Goal: Task Accomplishment & Management: Use online tool/utility

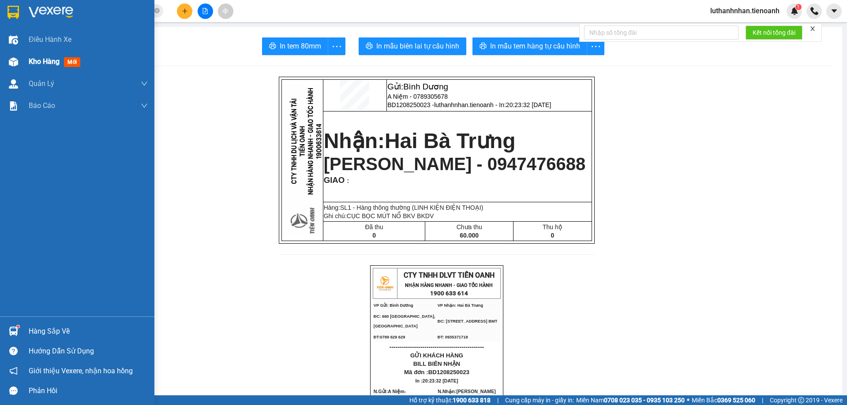
click at [19, 66] on div at bounding box center [13, 61] width 15 height 15
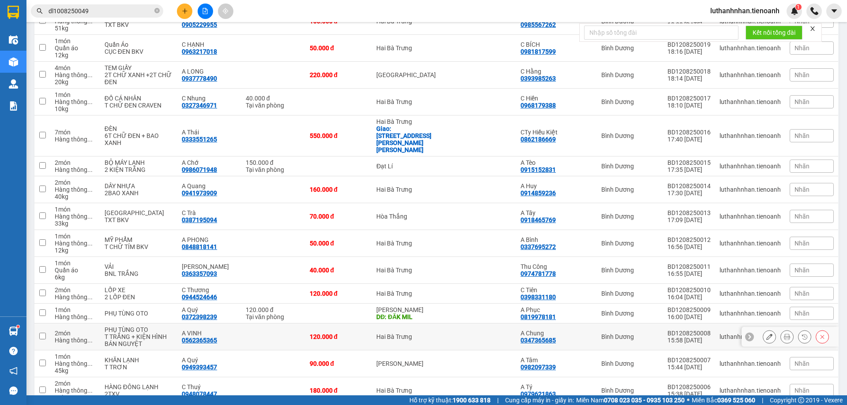
scroll to position [294, 0]
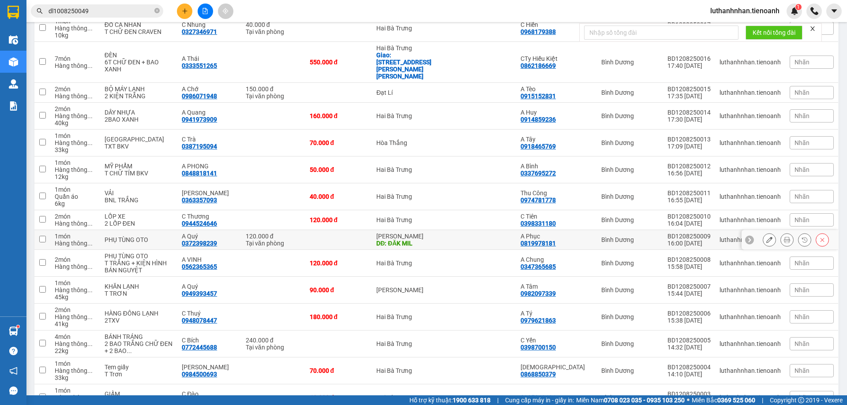
click at [305, 235] on td at bounding box center [338, 240] width 67 height 20
checkbox input "true"
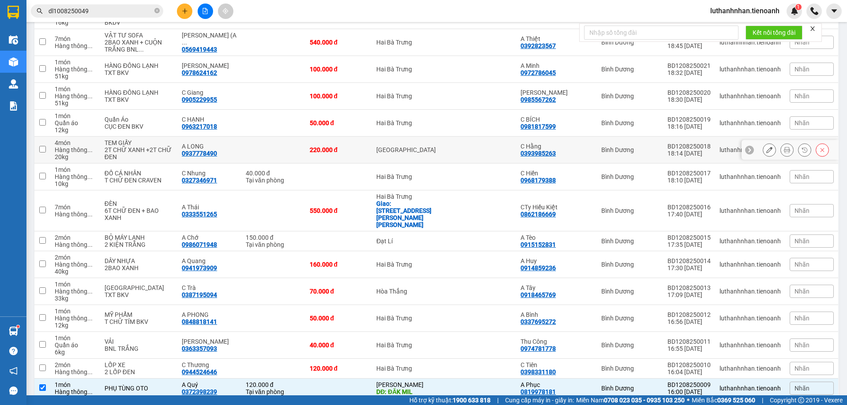
scroll to position [0, 0]
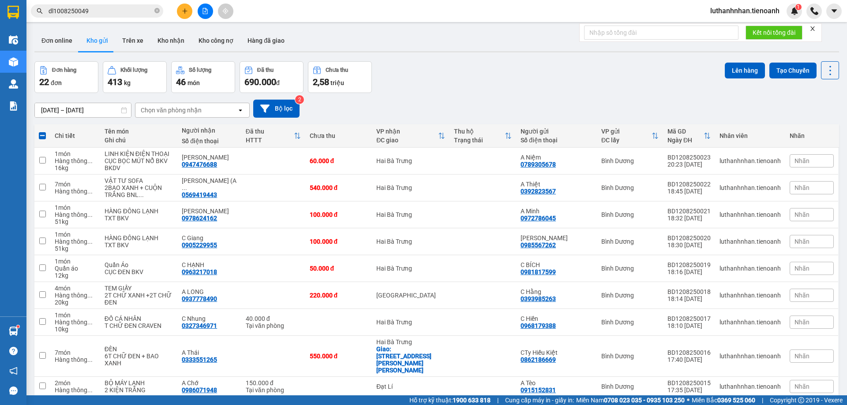
click at [40, 138] on span at bounding box center [42, 135] width 7 height 7
click at [42, 131] on input "checkbox" at bounding box center [42, 131] width 0 height 0
checkbox input "true"
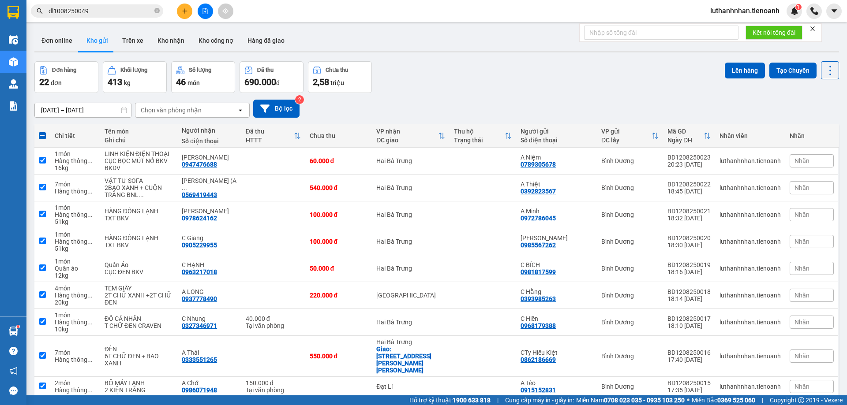
checkbox input "true"
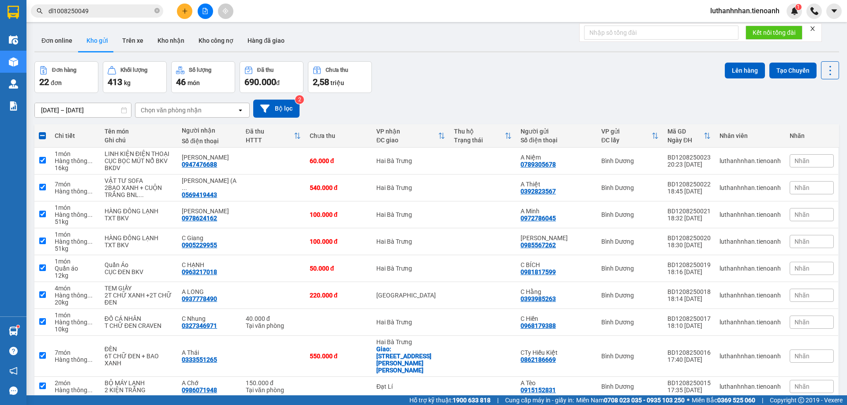
checkbox input "true"
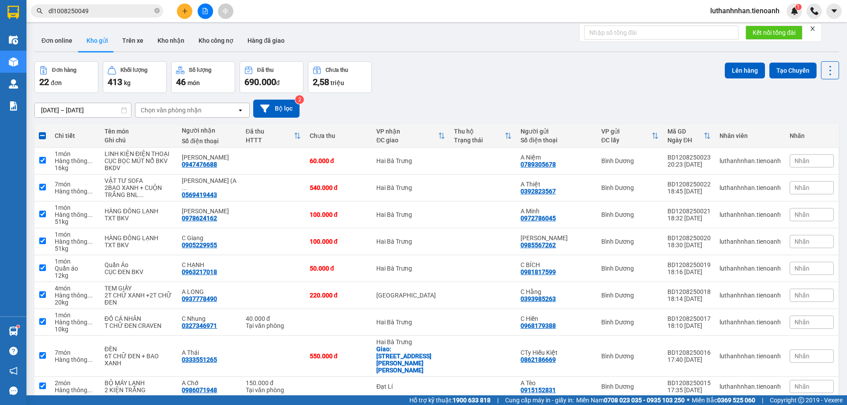
checkbox input "true"
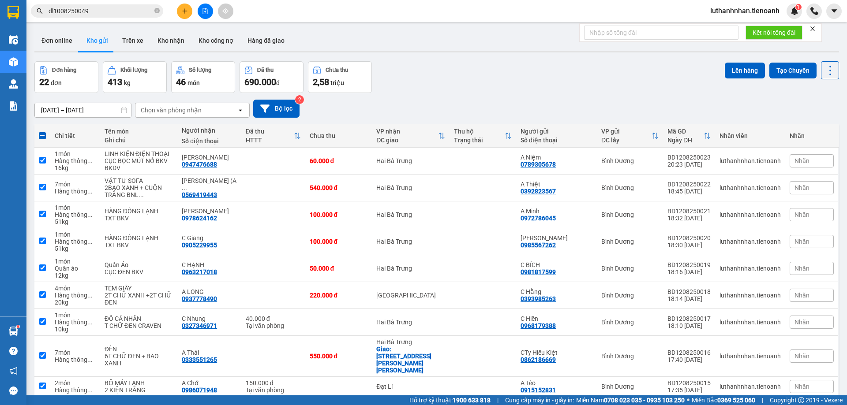
checkbox input "true"
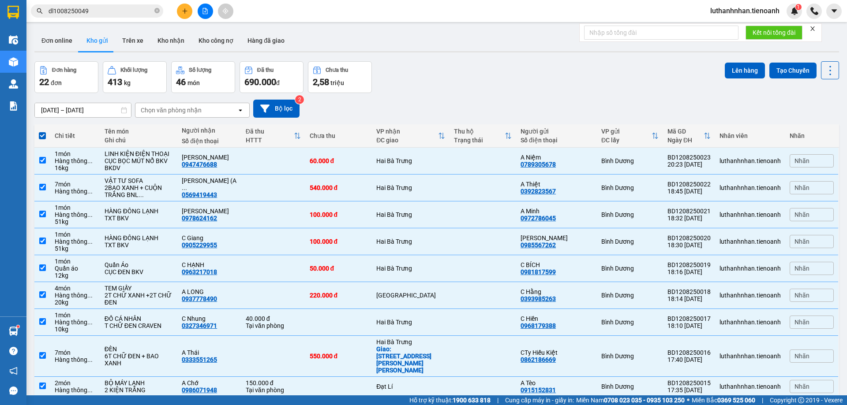
click at [40, 135] on span at bounding box center [42, 135] width 7 height 7
click at [42, 131] on input "checkbox" at bounding box center [42, 131] width 0 height 0
checkbox input "false"
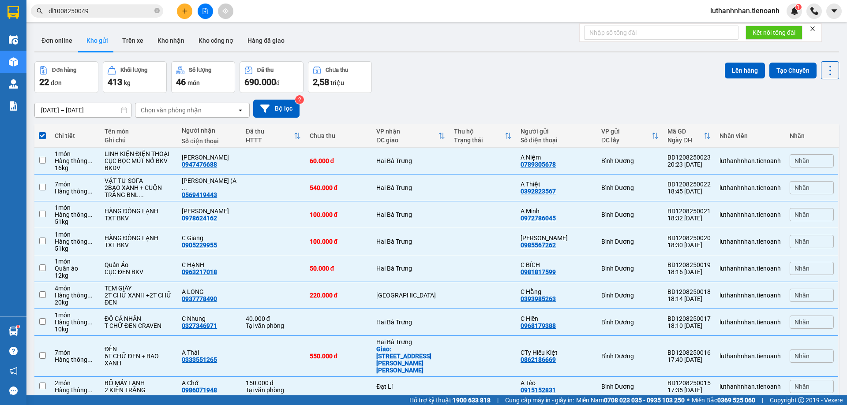
checkbox input "false"
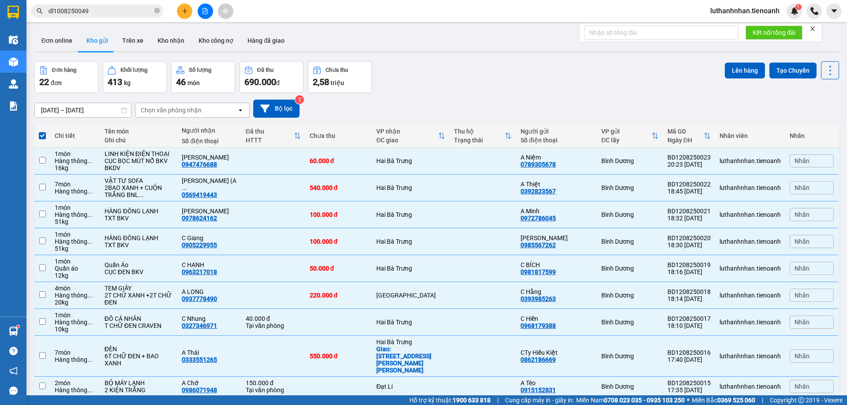
checkbox input "false"
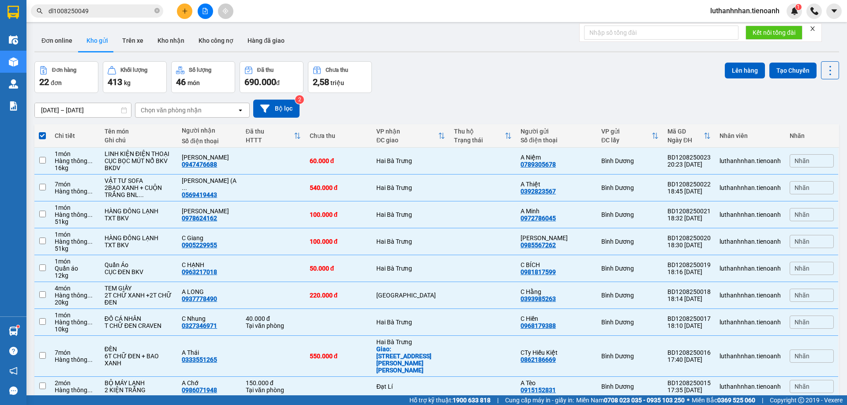
checkbox input "false"
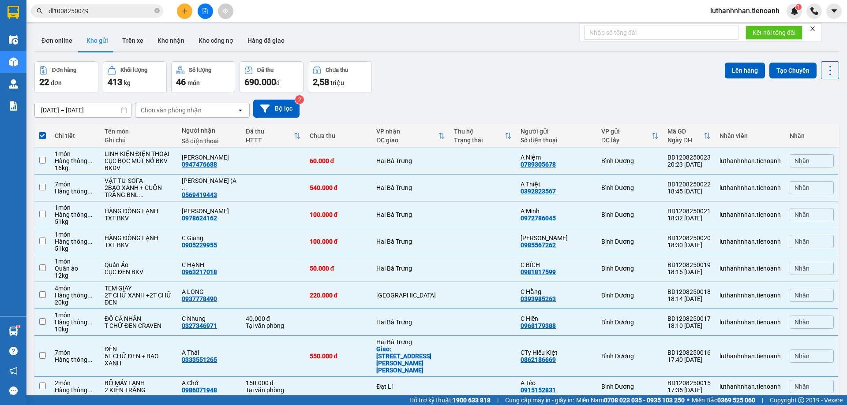
checkbox input "false"
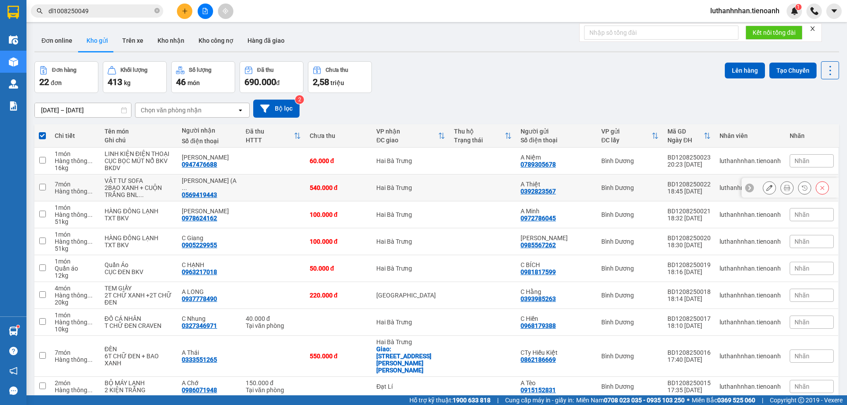
scroll to position [221, 0]
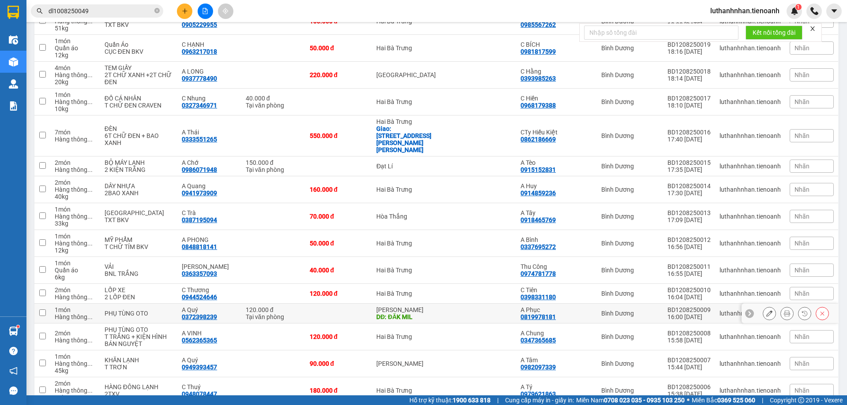
click at [460, 304] on td at bounding box center [482, 314] width 67 height 20
checkbox input "true"
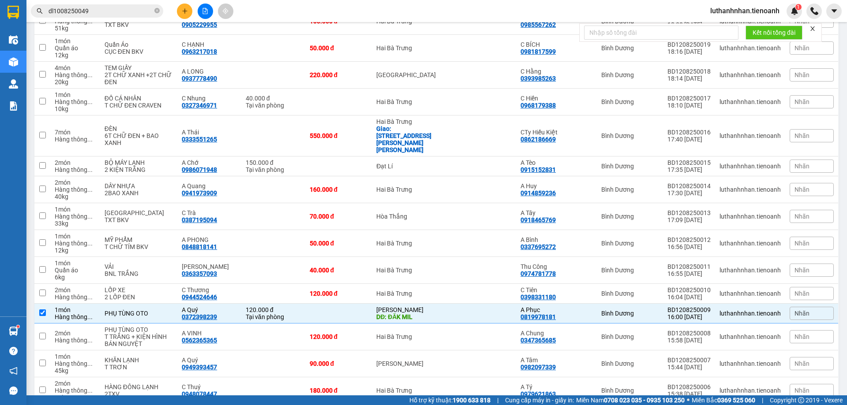
scroll to position [0, 0]
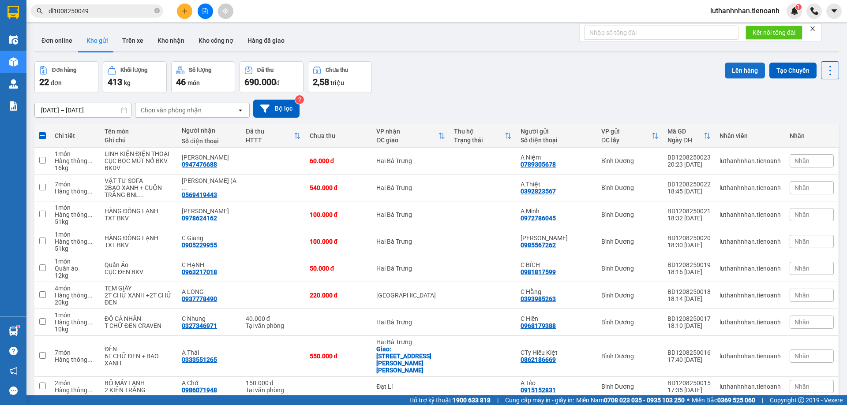
click at [737, 73] on button "Lên hàng" at bounding box center [745, 71] width 40 height 16
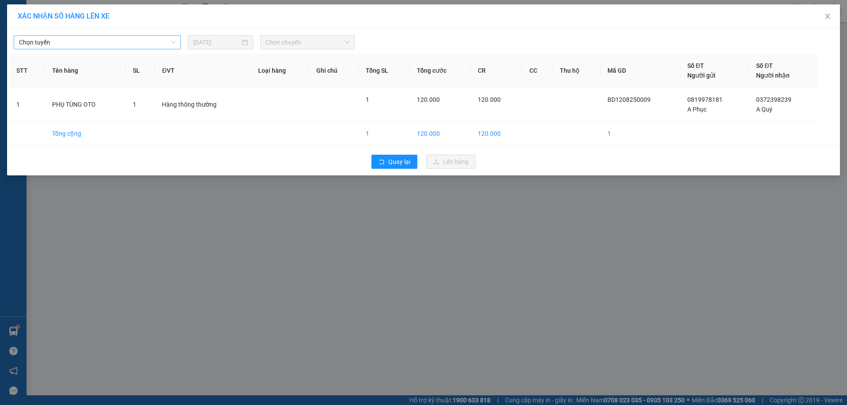
click at [60, 43] on span "Chọn tuyến" at bounding box center [97, 42] width 157 height 13
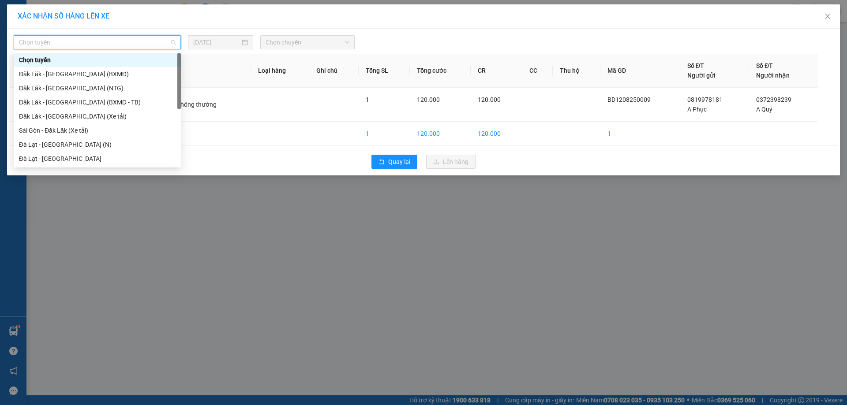
scroll to position [113, 0]
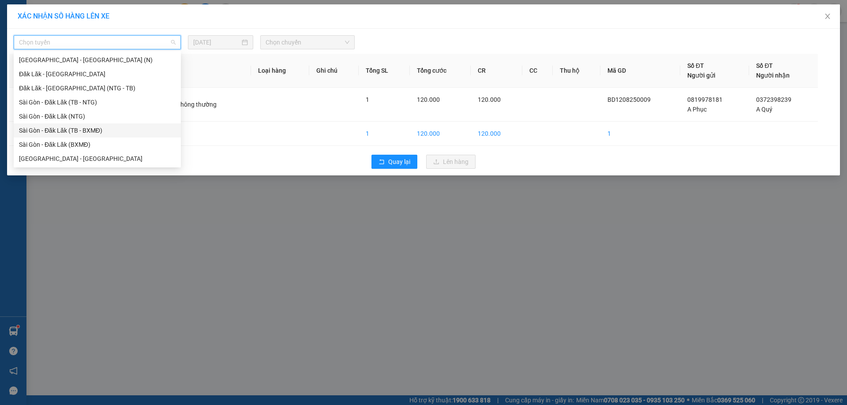
click at [64, 131] on div "Sài Gòn - Đăk Lăk (TB - BXMĐ)" at bounding box center [97, 131] width 157 height 10
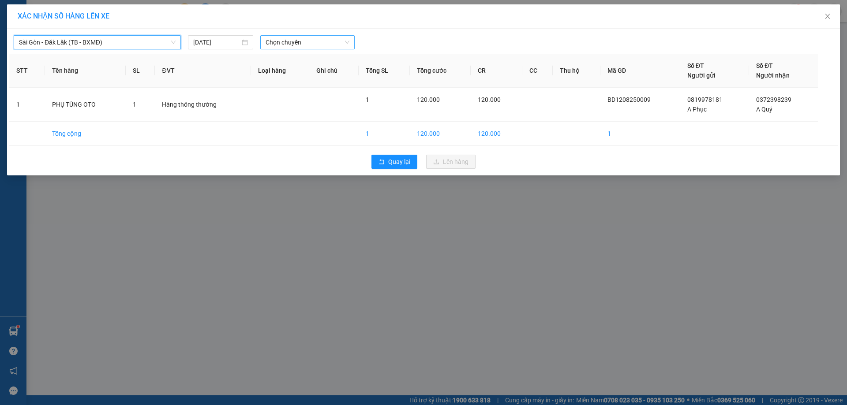
click at [323, 39] on span "Chọn chuyến" at bounding box center [308, 42] width 84 height 13
click at [282, 41] on span "Chọn chuyến" at bounding box center [308, 42] width 84 height 13
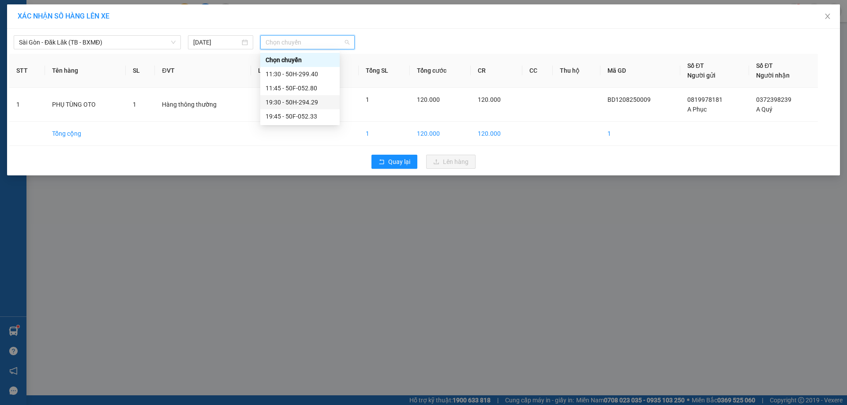
click at [301, 104] on div "19:30 - 50H-294.29" at bounding box center [300, 102] width 69 height 10
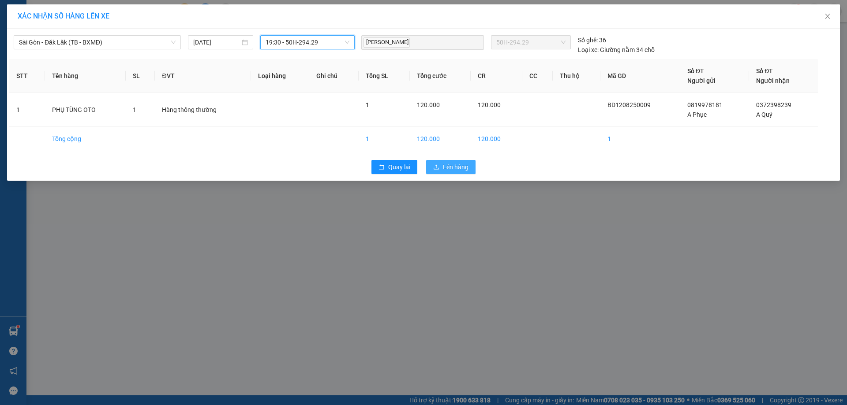
click at [453, 167] on span "Lên hàng" at bounding box center [456, 167] width 26 height 10
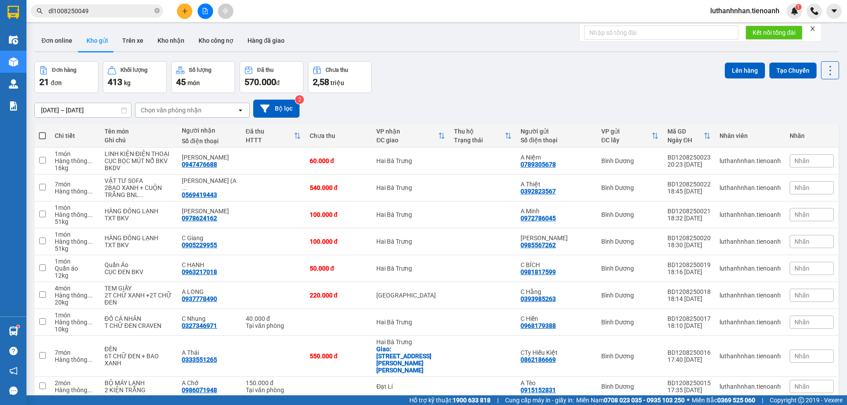
click at [42, 134] on span at bounding box center [42, 135] width 7 height 7
click at [42, 131] on input "checkbox" at bounding box center [42, 131] width 0 height 0
checkbox input "true"
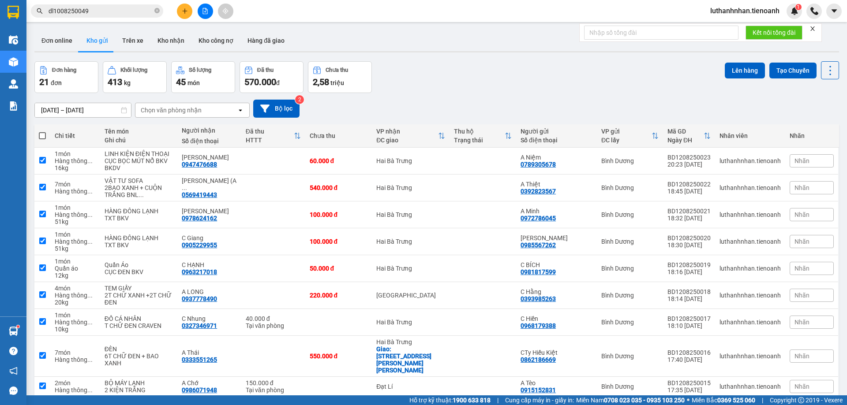
checkbox input "true"
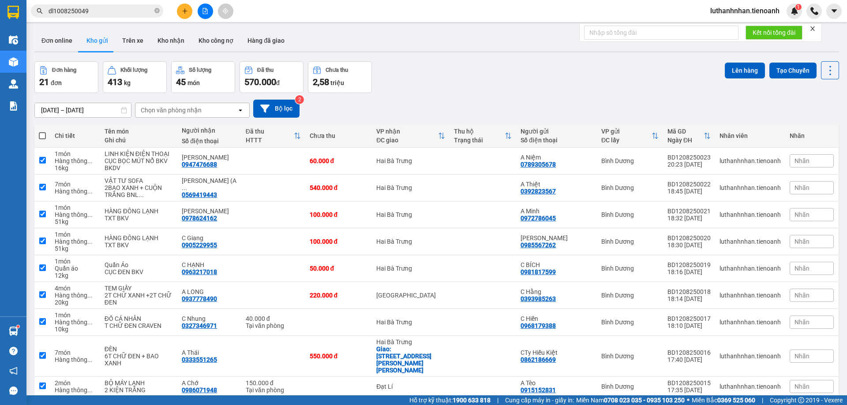
checkbox input "true"
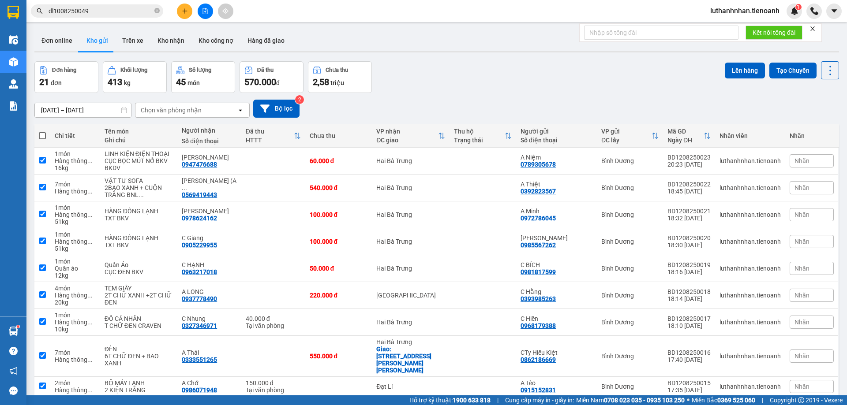
checkbox input "true"
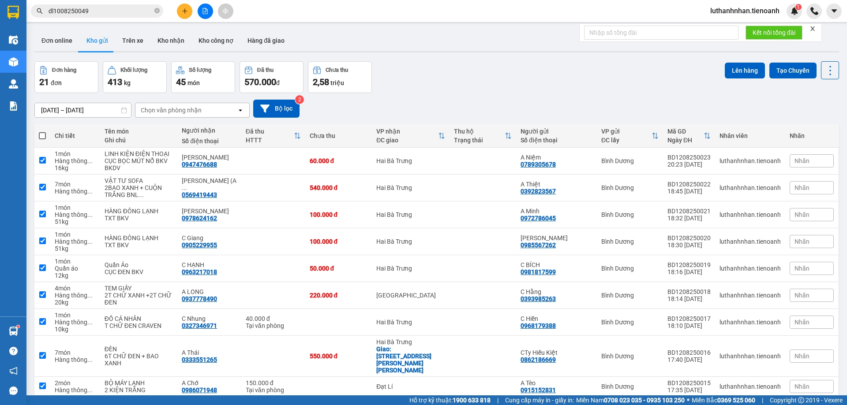
checkbox input "true"
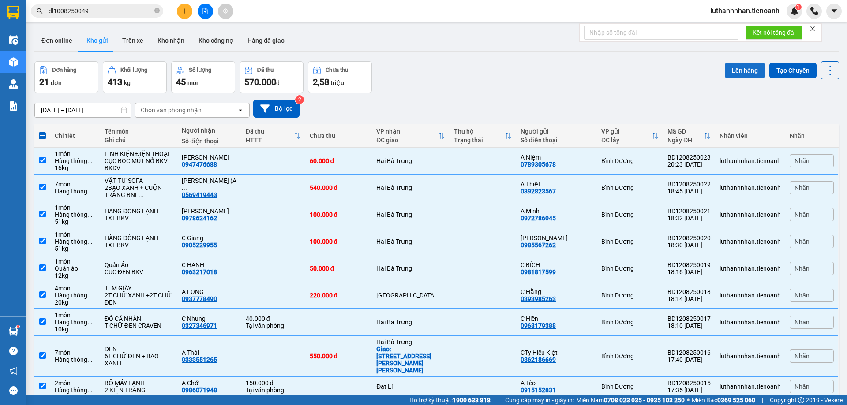
click at [729, 73] on button "Lên hàng" at bounding box center [745, 71] width 40 height 16
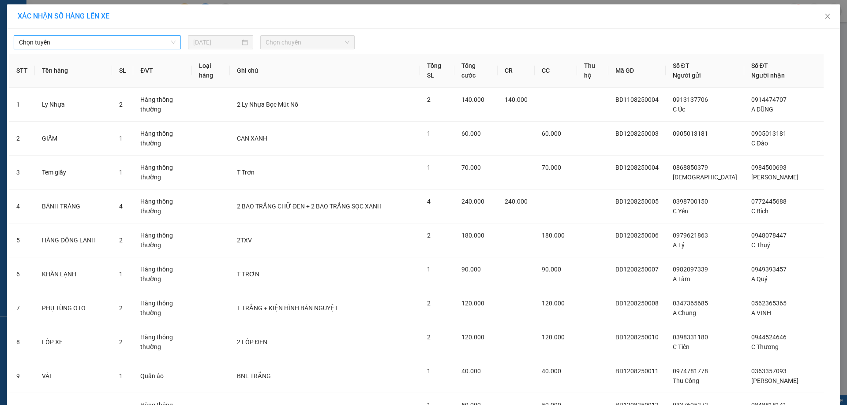
click at [47, 41] on span "Chọn tuyến" at bounding box center [97, 42] width 157 height 13
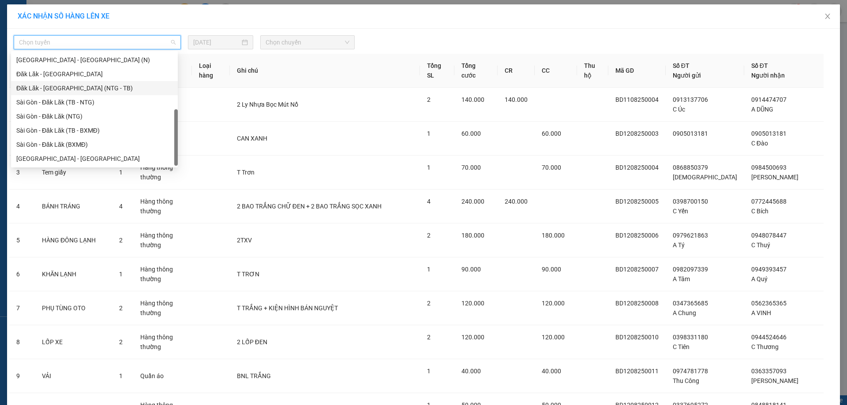
scroll to position [113, 0]
click at [88, 133] on div "Sài Gòn - Đăk Lăk (TB - BXMĐ)" at bounding box center [94, 131] width 156 height 10
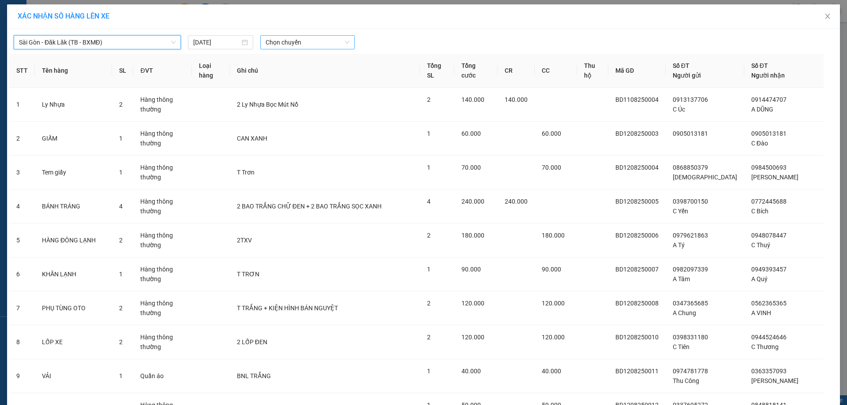
click at [314, 43] on span "Chọn chuyến" at bounding box center [308, 42] width 84 height 13
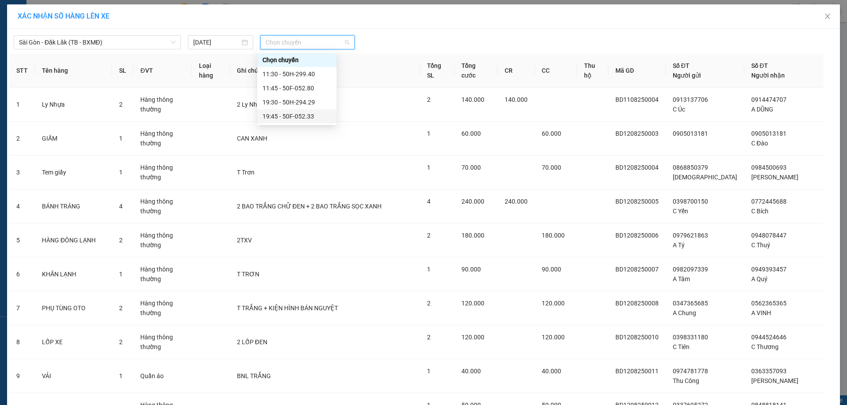
click at [303, 117] on div "19:45 - 50F-052.33" at bounding box center [296, 117] width 69 height 10
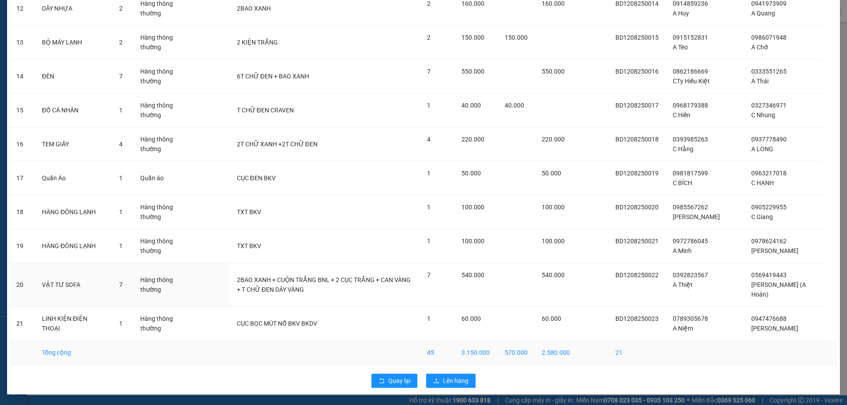
scroll to position [485, 0]
click at [448, 381] on span "Lên hàng" at bounding box center [456, 381] width 26 height 10
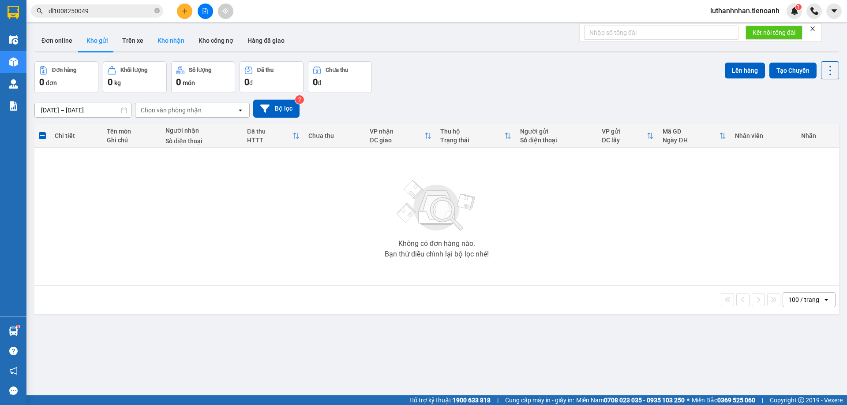
click at [179, 40] on button "Kho nhận" at bounding box center [170, 40] width 41 height 21
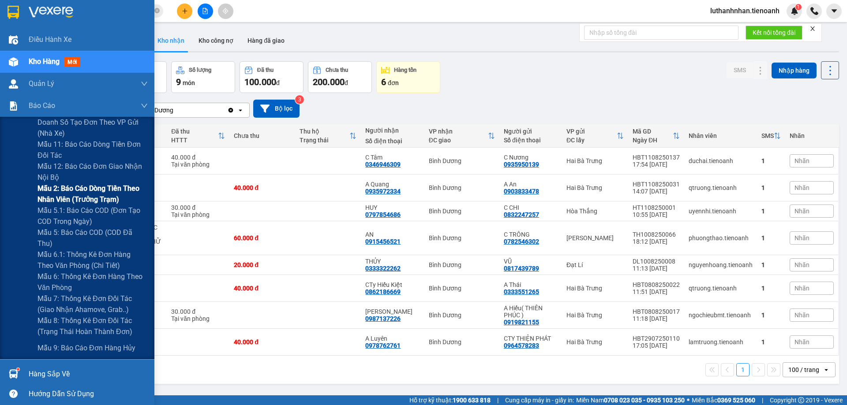
click at [82, 199] on span "Mẫu 2: Báo cáo dòng tiền theo nhân viên (Trưởng Trạm)" at bounding box center [92, 194] width 110 height 22
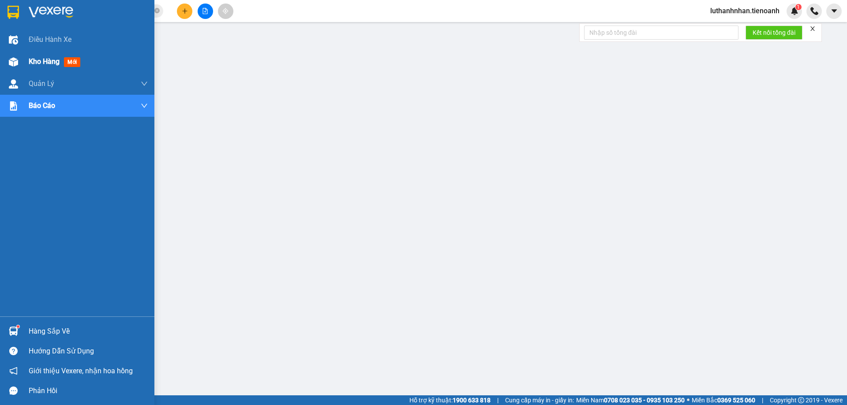
click at [16, 60] on img at bounding box center [13, 61] width 9 height 9
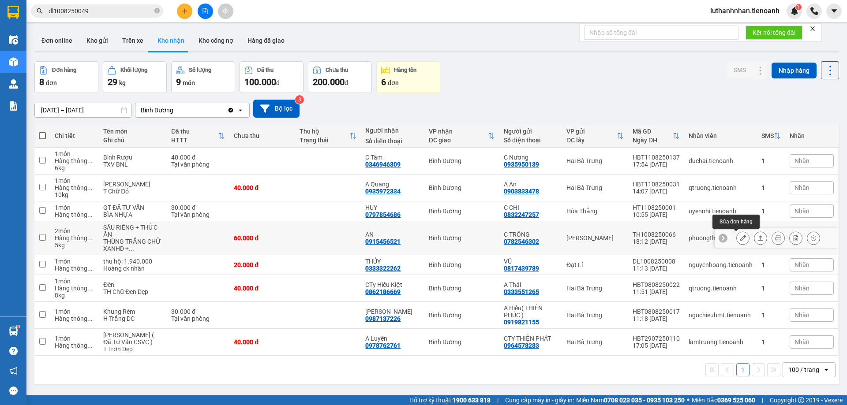
click at [740, 239] on icon at bounding box center [743, 238] width 6 height 6
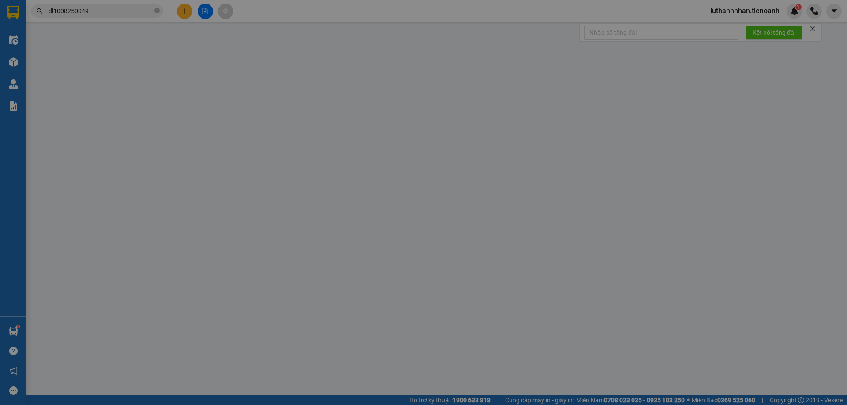
type input "0915456521"
type input "AN"
type input "0782546302"
type input "C TRÔNG"
type input "60.000"
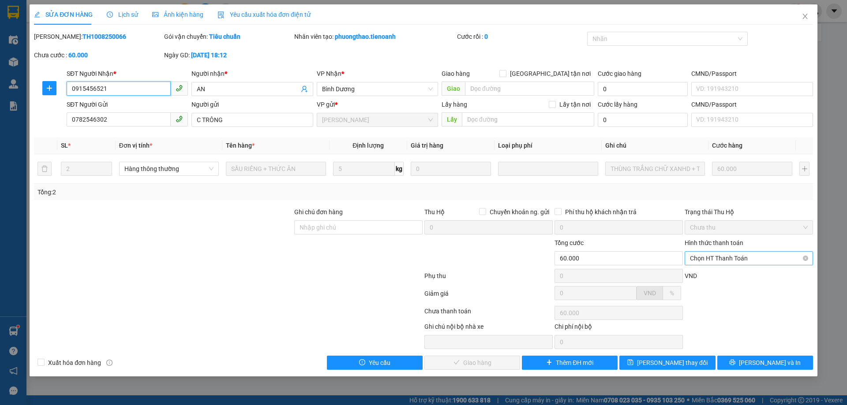
click at [722, 259] on span "Chọn HT Thanh Toán" at bounding box center [749, 258] width 118 height 13
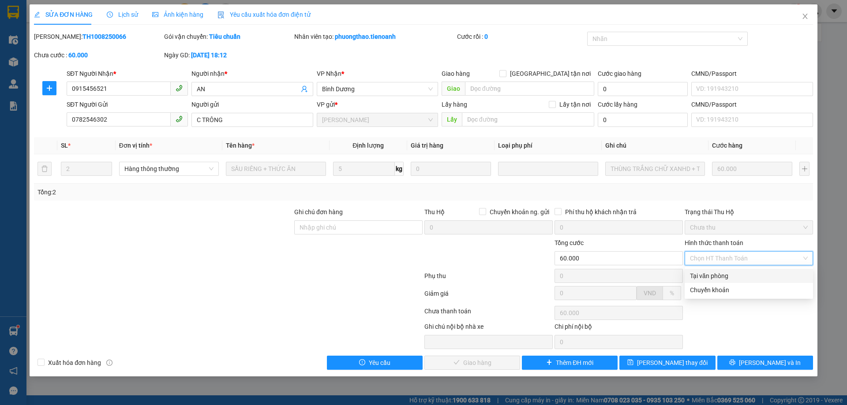
click at [717, 274] on div "Tại văn phòng" at bounding box center [749, 276] width 118 height 10
type input "0"
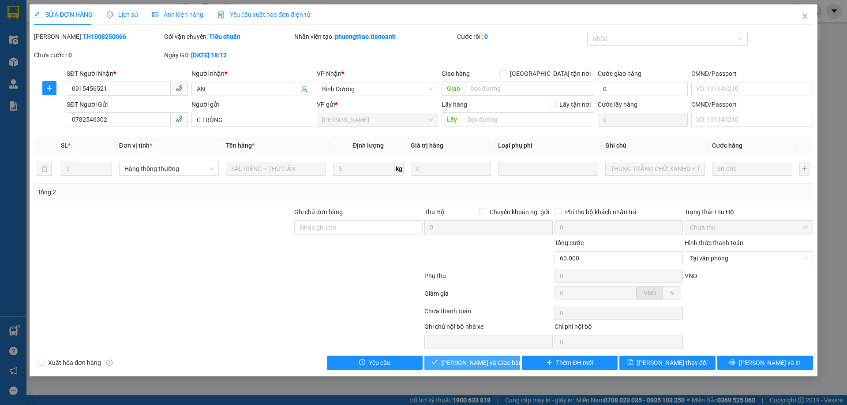
drag, startPoint x: 501, startPoint y: 360, endPoint x: 628, endPoint y: 189, distance: 212.8
click at [501, 360] on button "[PERSON_NAME] và Giao hàng" at bounding box center [472, 363] width 96 height 14
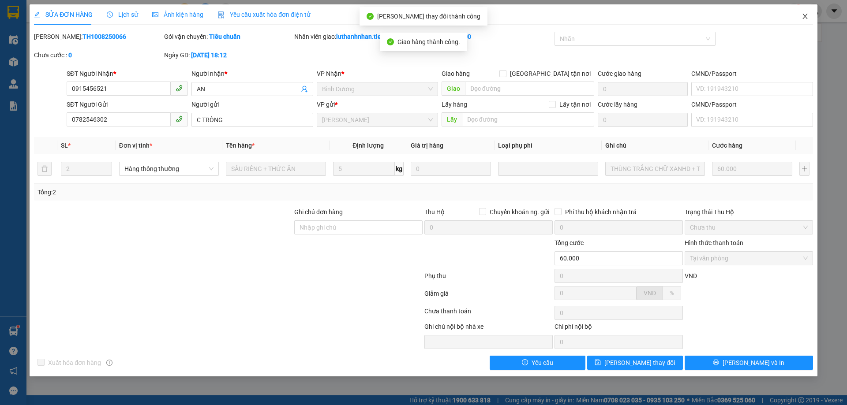
click at [804, 17] on icon "close" at bounding box center [804, 16] width 7 height 7
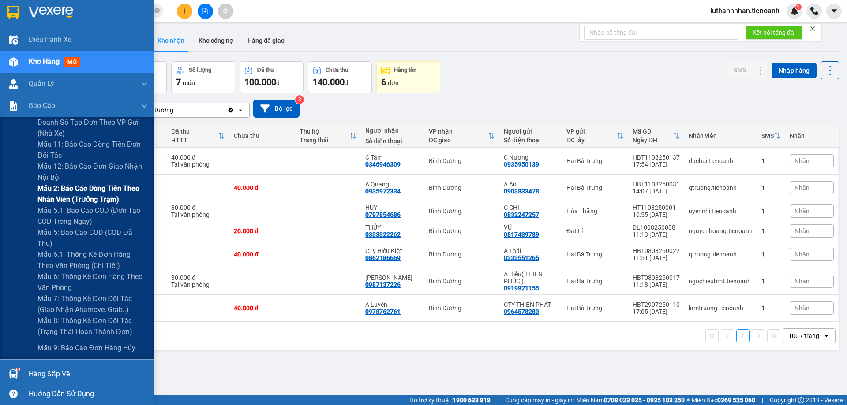
click at [110, 198] on span "Mẫu 2: Báo cáo dòng tiền theo nhân viên (Trưởng Trạm)" at bounding box center [92, 194] width 110 height 22
